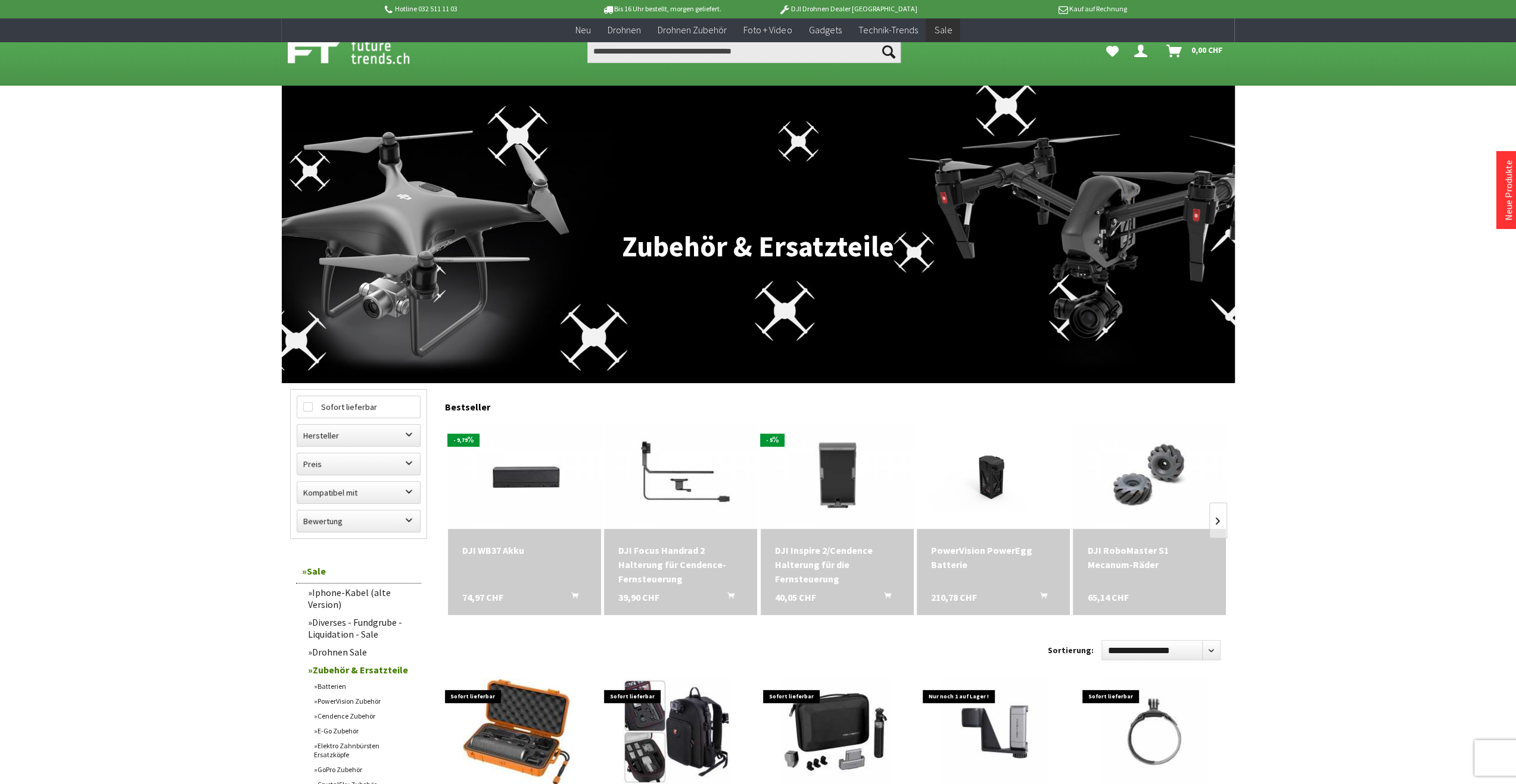
scroll to position [178, 0]
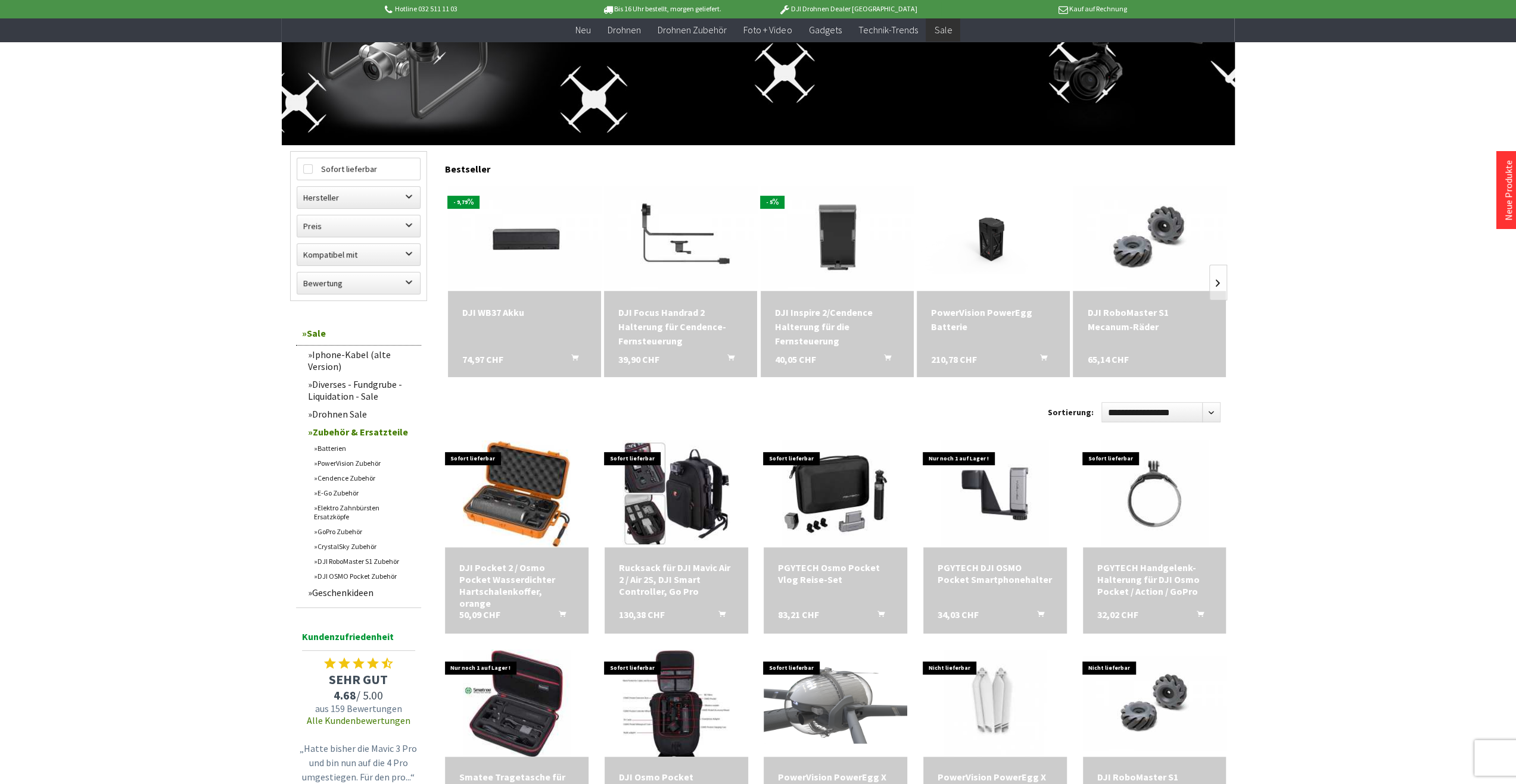
scroll to position [833, 0]
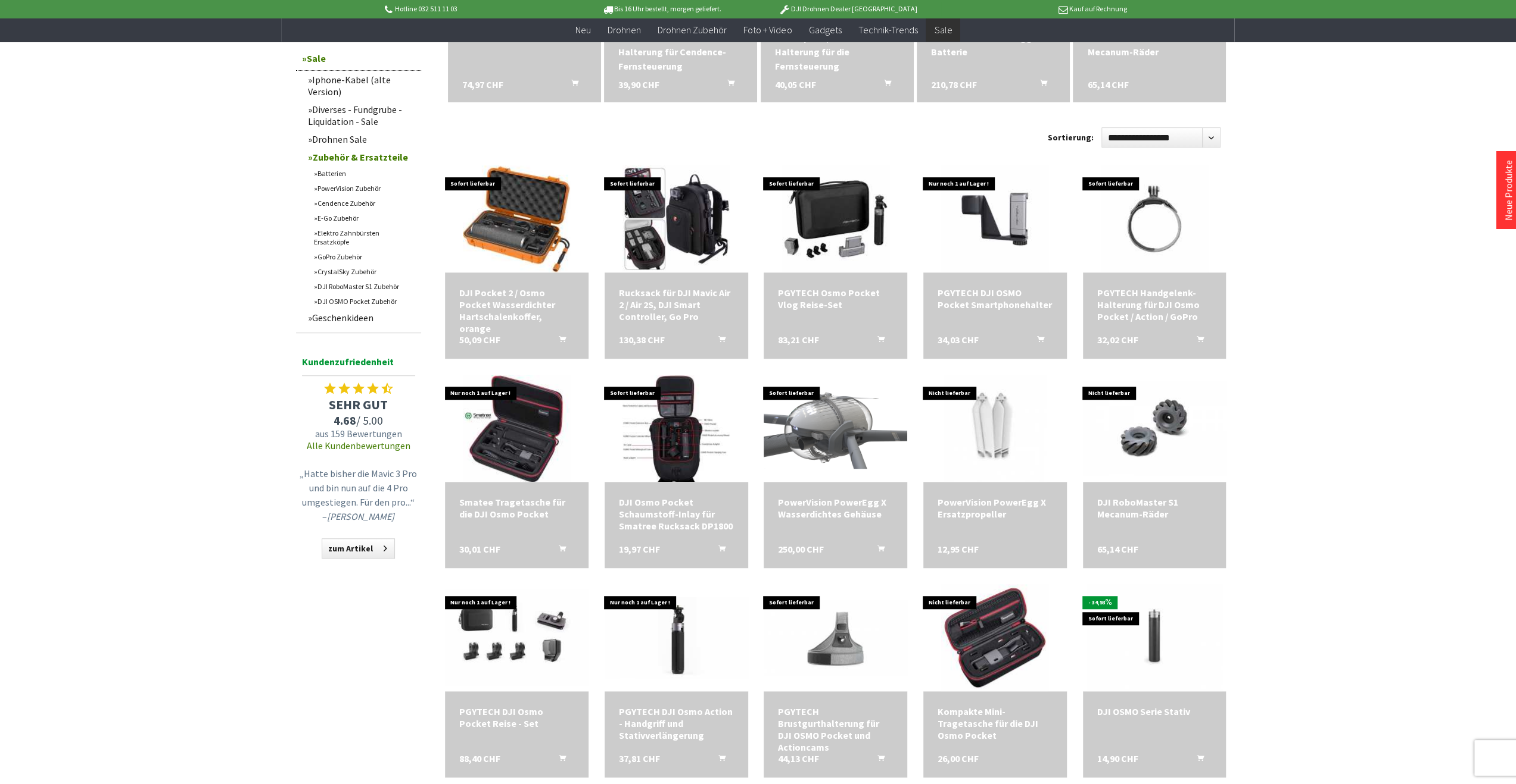
scroll to position [238, 0]
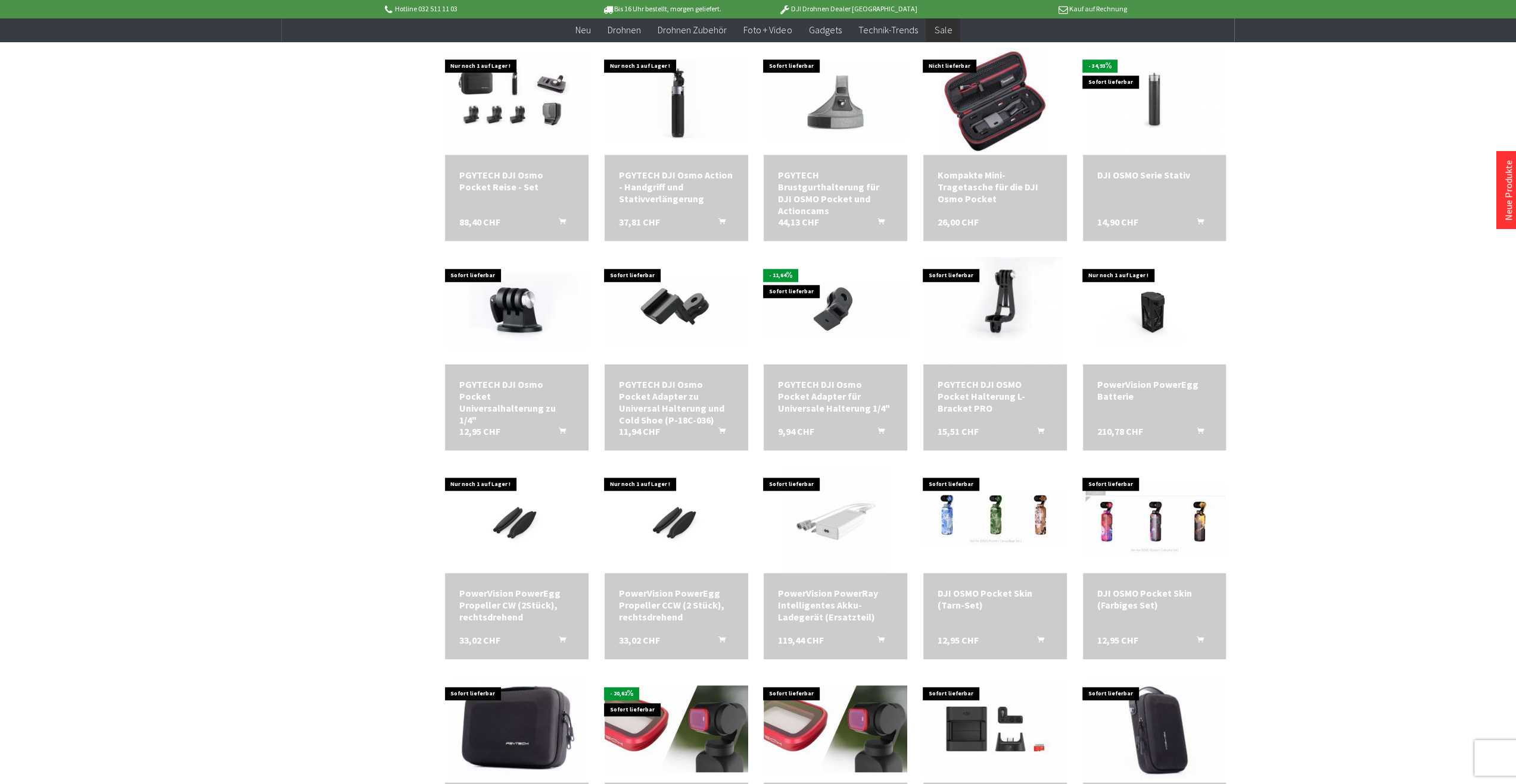
scroll to position [1250, 0]
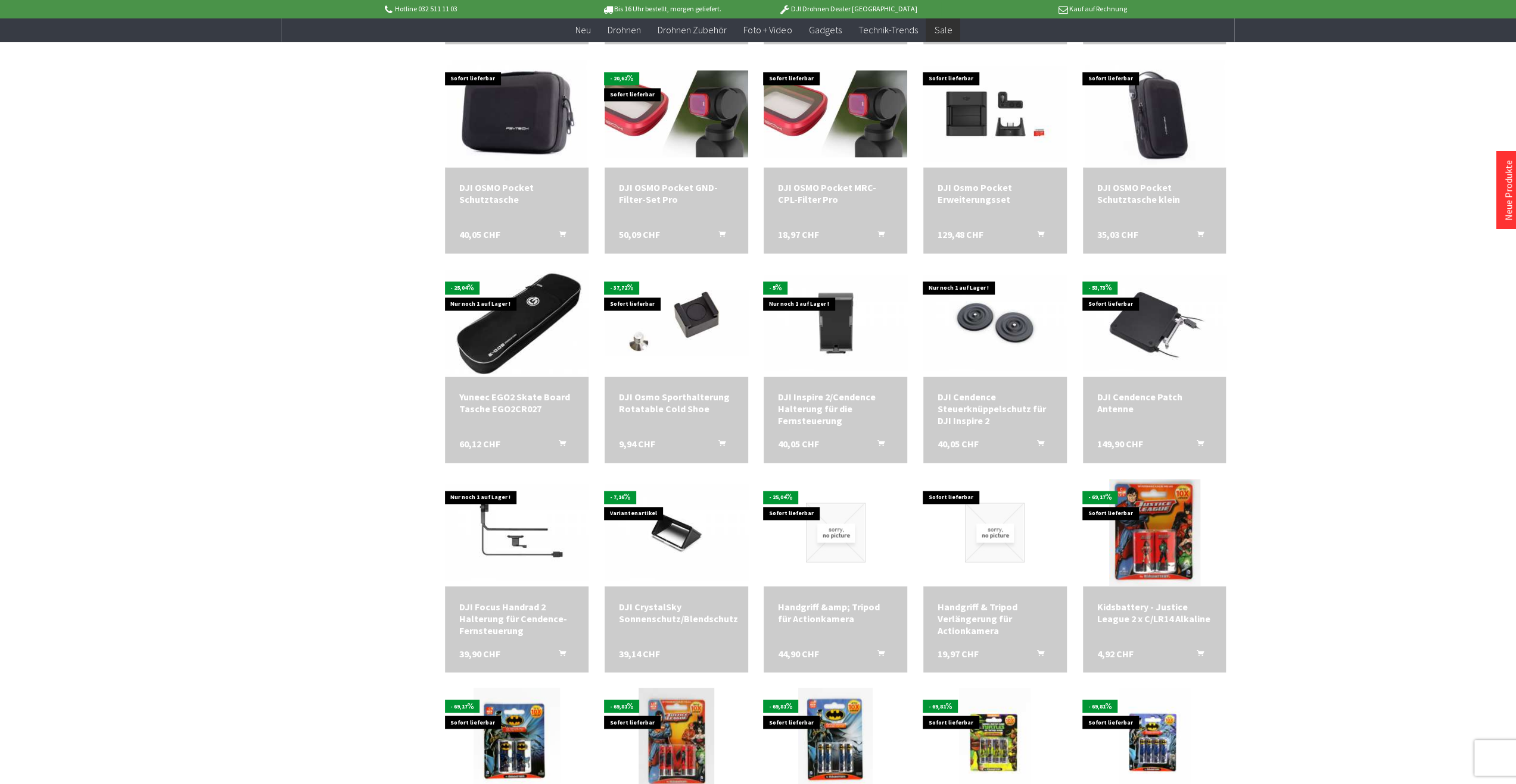
scroll to position [1667, 0]
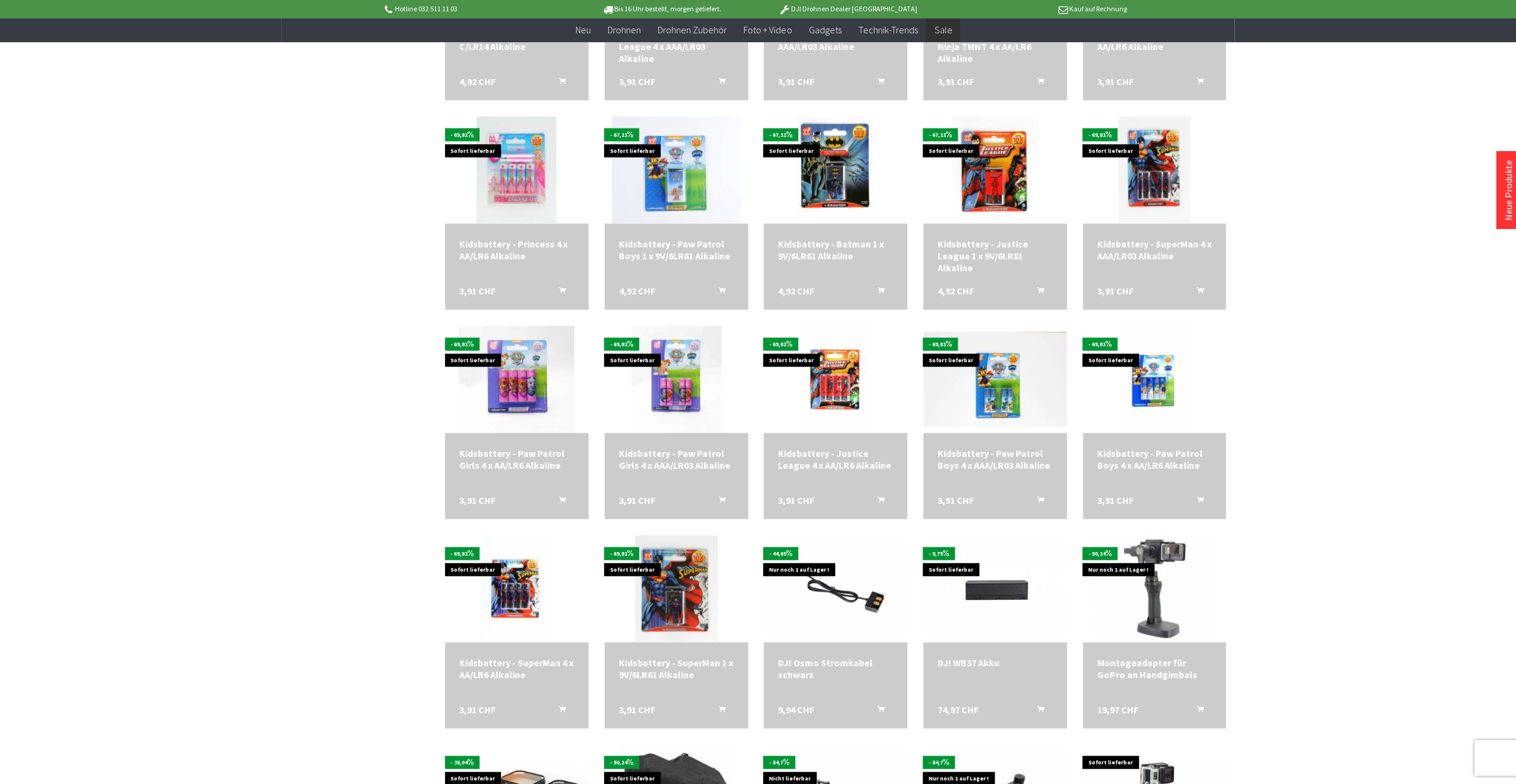
scroll to position [2619, 0]
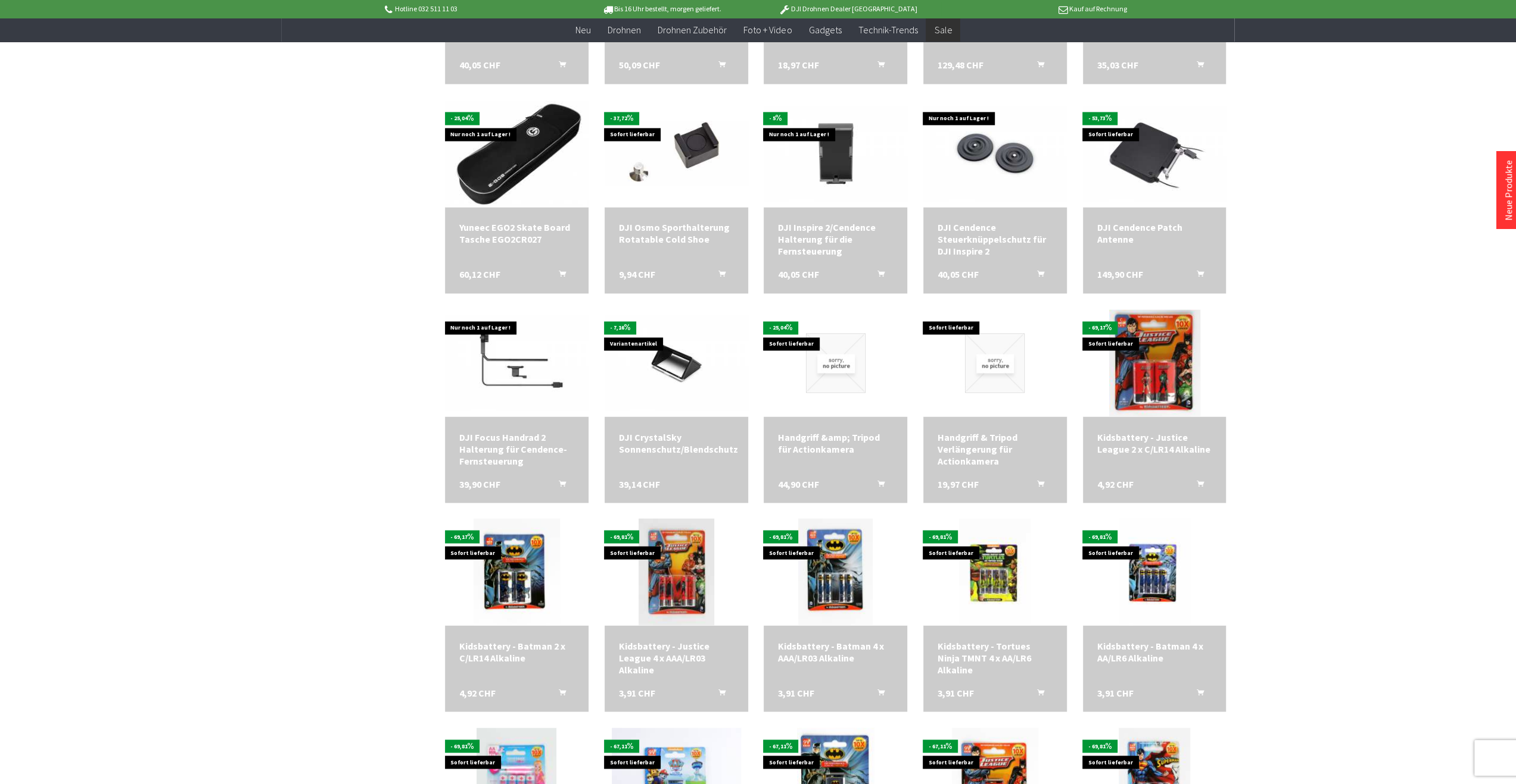
scroll to position [1356, 0]
